Goal: Task Accomplishment & Management: Manage account settings

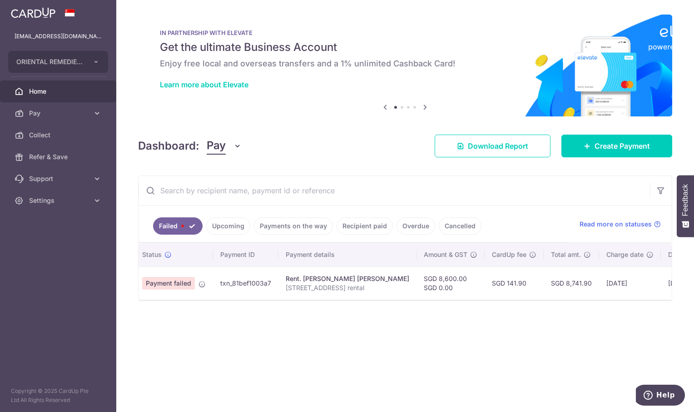
scroll to position [0, 17]
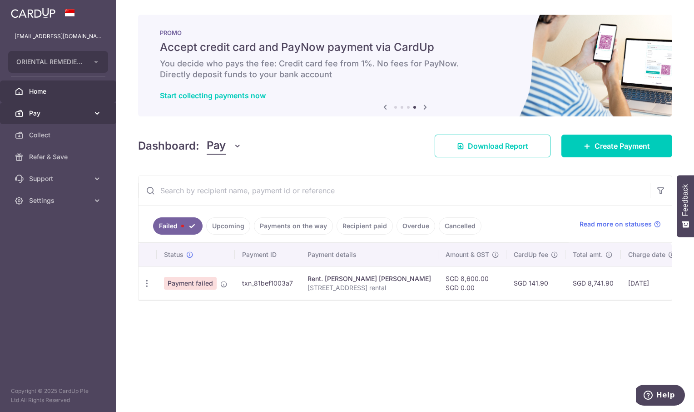
click at [55, 110] on span "Pay" at bounding box center [59, 113] width 60 height 9
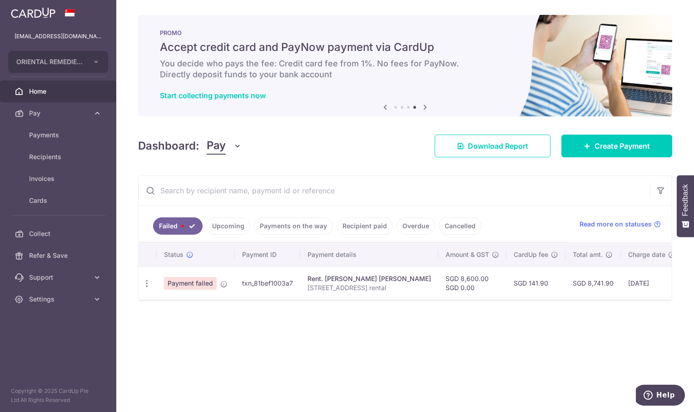
click at [36, 87] on span "Home" at bounding box center [59, 91] width 60 height 9
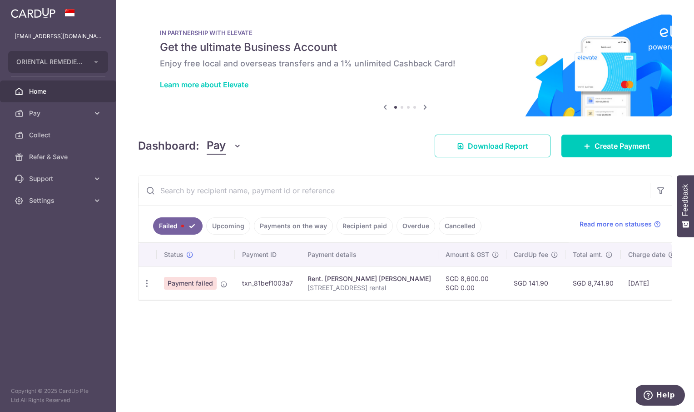
click at [221, 226] on link "Upcoming" at bounding box center [228, 225] width 44 height 17
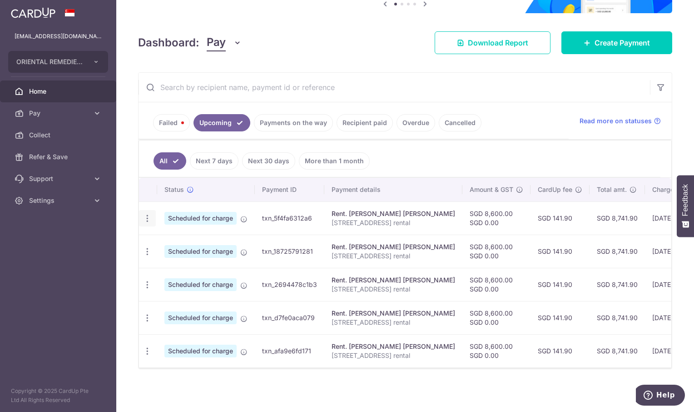
click at [147, 214] on icon "button" at bounding box center [148, 219] width 10 height 10
click at [202, 261] on span "Cancel payment" at bounding box center [195, 265] width 61 height 11
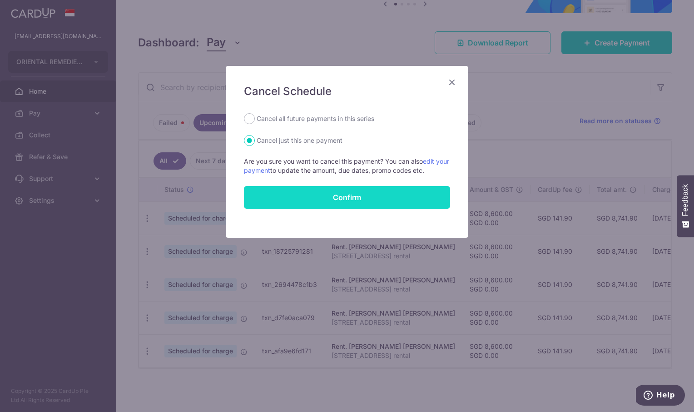
click at [346, 197] on button "Confirm" at bounding box center [347, 197] width 206 height 23
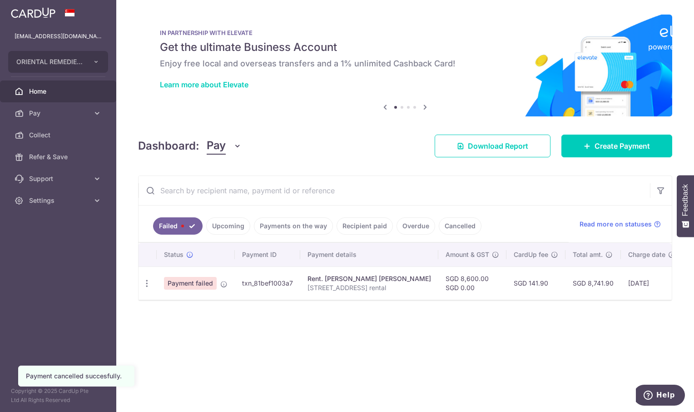
click at [219, 228] on link "Upcoming" at bounding box center [228, 225] width 44 height 17
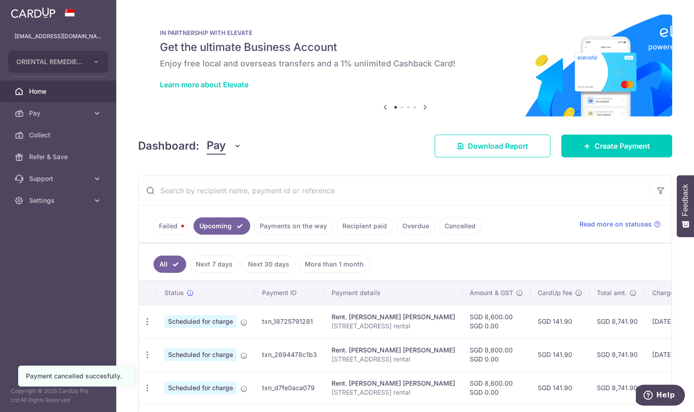
scroll to position [75, 0]
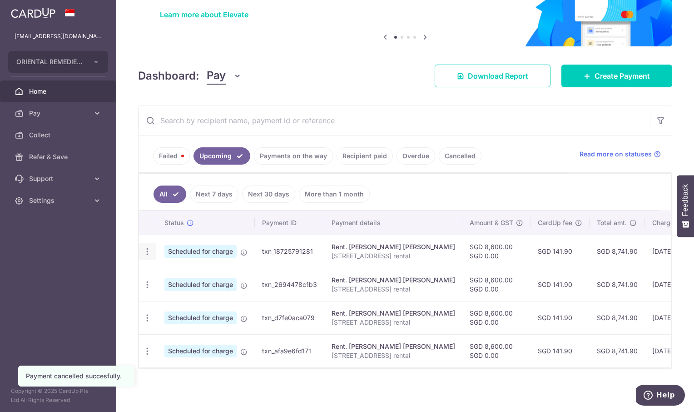
click at [147, 247] on icon "button" at bounding box center [148, 252] width 10 height 10
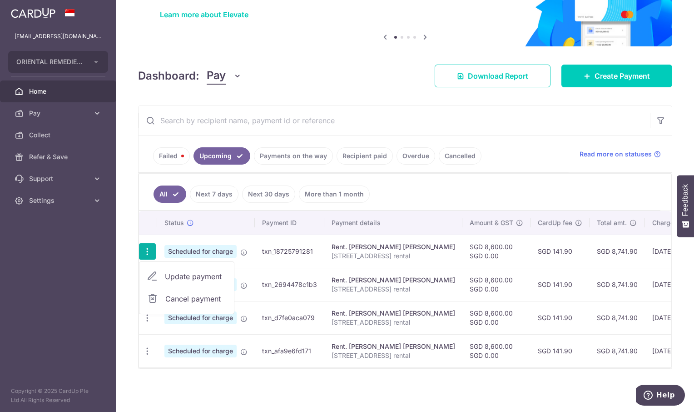
click at [179, 295] on span "Cancel payment" at bounding box center [195, 298] width 61 height 11
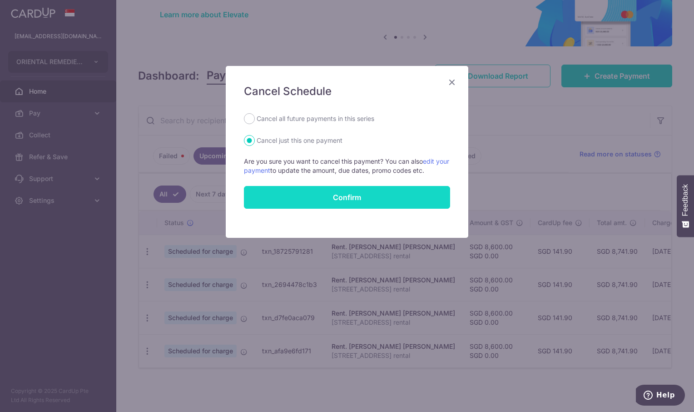
click at [334, 199] on button "Confirm" at bounding box center [347, 197] width 206 height 23
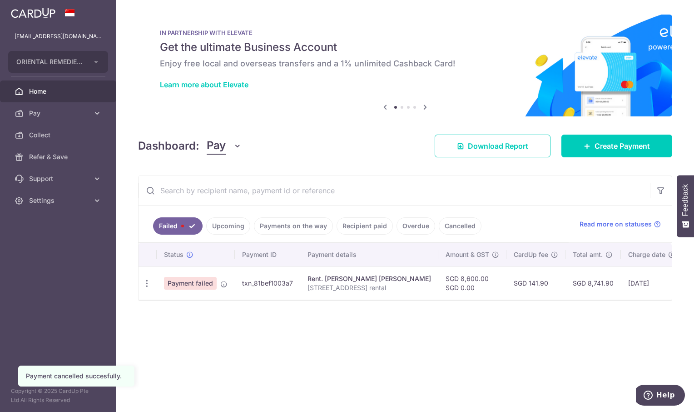
click at [235, 225] on link "Upcoming" at bounding box center [228, 225] width 44 height 17
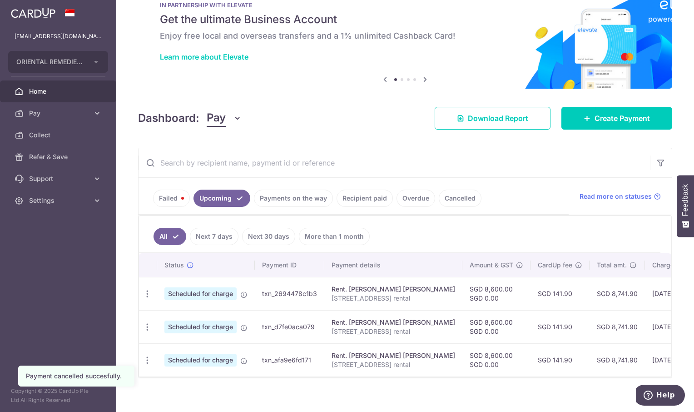
scroll to position [41, 0]
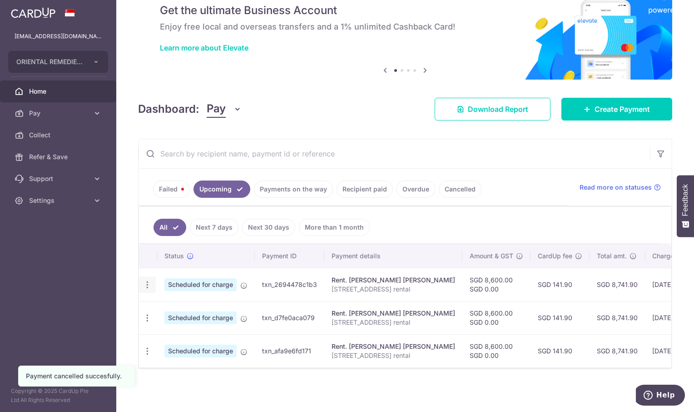
click at [147, 281] on icon "button" at bounding box center [148, 285] width 10 height 10
click at [190, 328] on span "Cancel payment" at bounding box center [195, 331] width 61 height 11
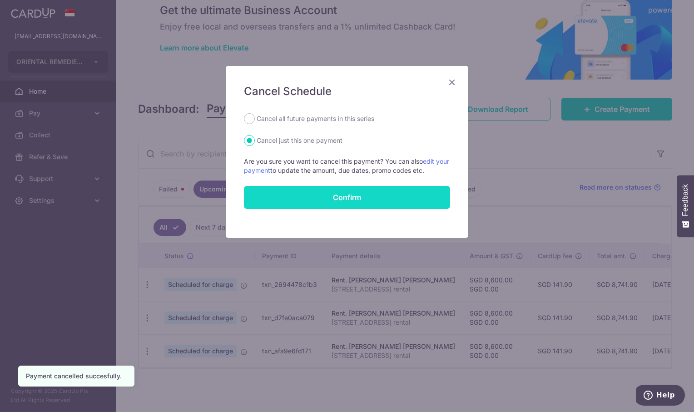
click at [369, 197] on button "Confirm" at bounding box center [347, 197] width 206 height 23
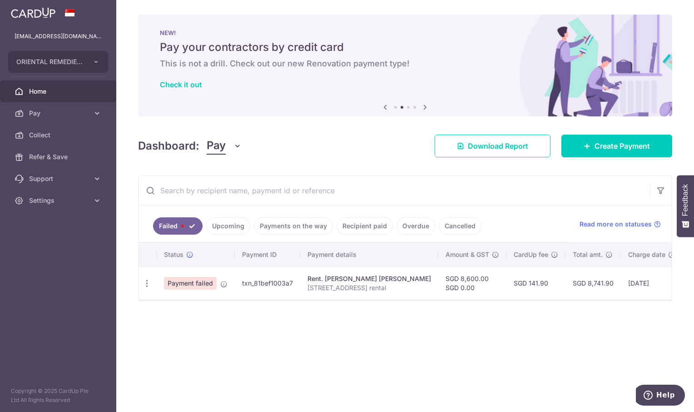
click at [222, 224] on link "Upcoming" at bounding box center [228, 225] width 44 height 17
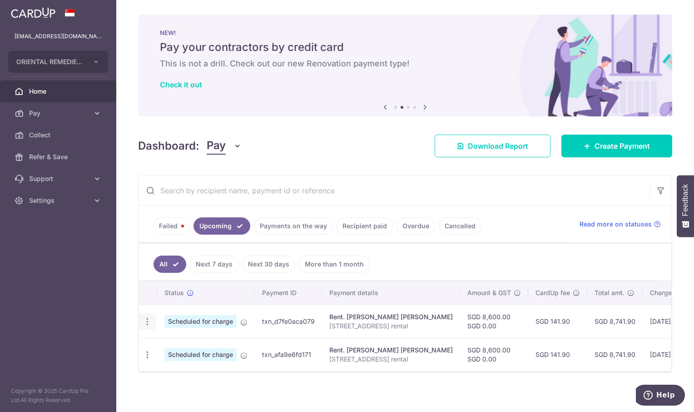
click at [143, 322] on icon "button" at bounding box center [148, 322] width 10 height 10
click at [184, 367] on span "Cancel payment" at bounding box center [195, 368] width 61 height 11
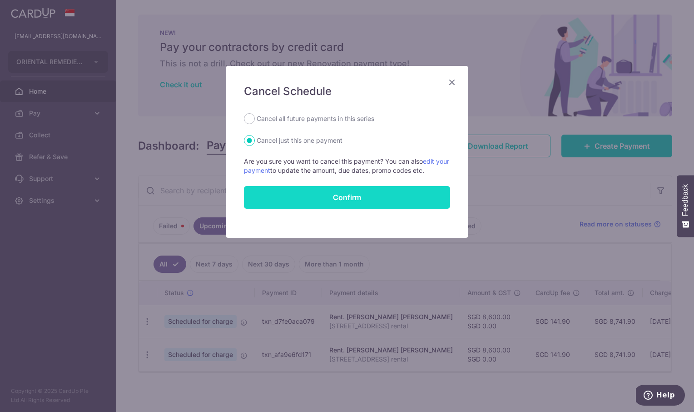
click at [338, 194] on button "Confirm" at bounding box center [347, 197] width 206 height 23
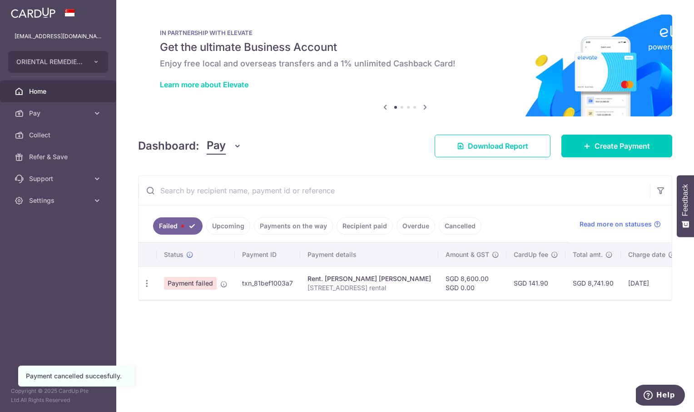
click at [227, 226] on link "Upcoming" at bounding box center [228, 225] width 44 height 17
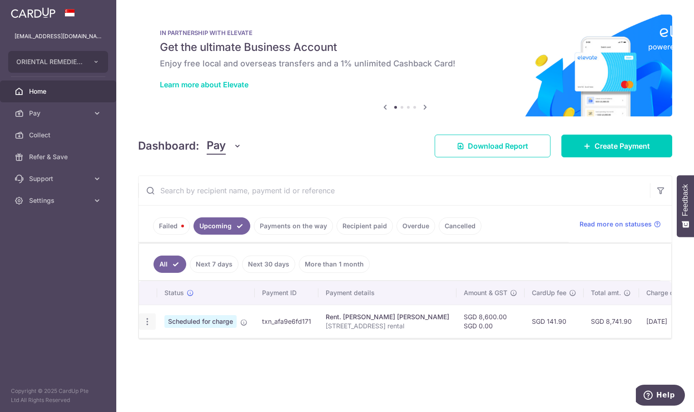
click at [148, 322] on icon "button" at bounding box center [148, 322] width 10 height 10
click at [187, 367] on span "Cancel payment" at bounding box center [195, 368] width 61 height 11
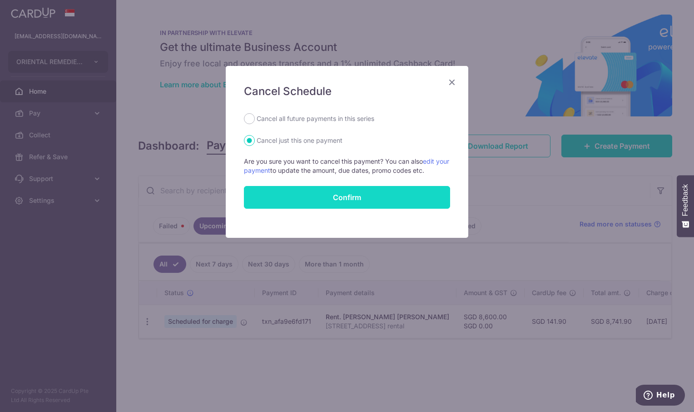
click at [310, 198] on button "Confirm" at bounding box center [347, 197] width 206 height 23
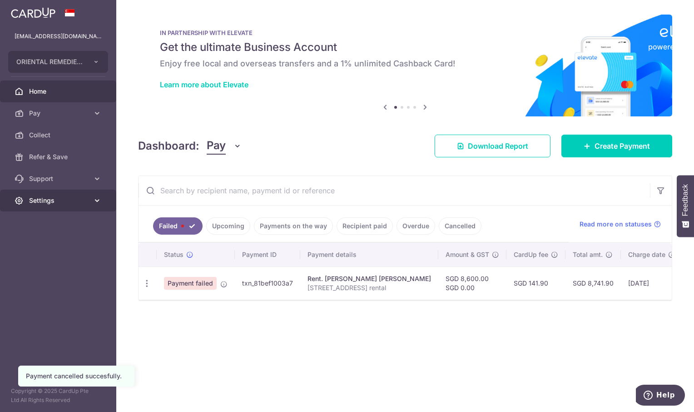
click at [39, 200] on span "Settings" at bounding box center [59, 200] width 60 height 9
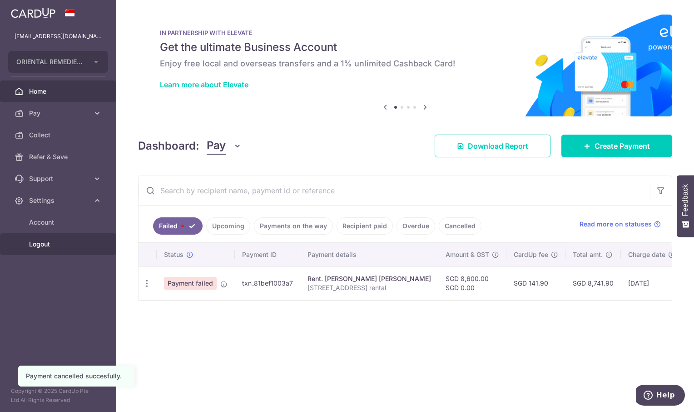
click at [36, 246] on span "Logout" at bounding box center [59, 243] width 60 height 9
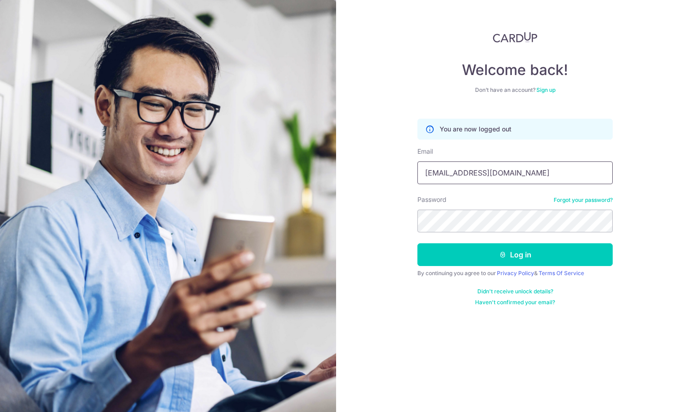
click at [467, 171] on input "[EMAIL_ADDRESS][DOMAIN_NAME]" at bounding box center [515, 172] width 195 height 23
type input "meirongchen+orec@orientalremediesgroup.com"
click at [533, 254] on button "Log in" at bounding box center [515, 254] width 195 height 23
